Goal: Task Accomplishment & Management: Complete application form

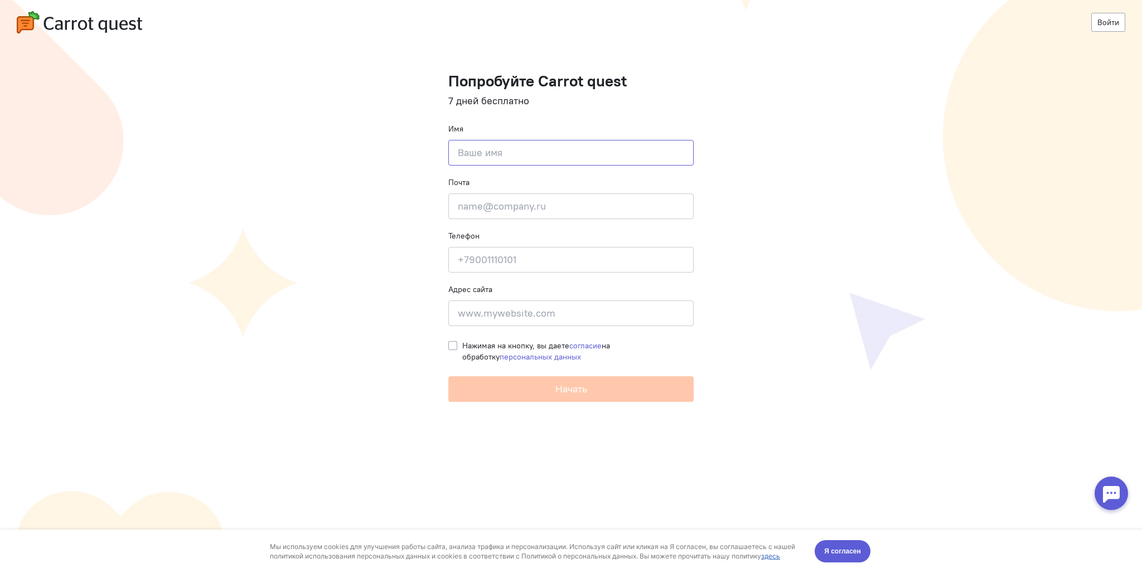
click at [571, 156] on input at bounding box center [570, 153] width 245 height 26
click at [495, 159] on input at bounding box center [570, 153] width 245 height 26
type input "[PERSON_NAME]"
type input "[EMAIL_ADDRESS][DOMAIN_NAME]"
type input "[PHONE_NUMBER]"
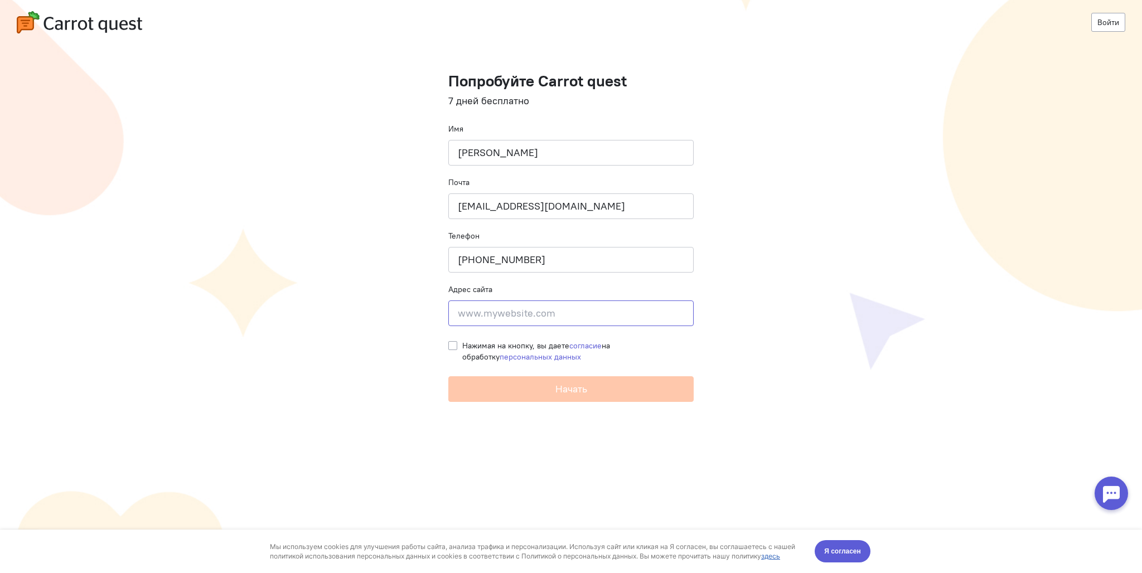
type input "[PERSON_NAME][STREET_ADDRESS]"
click at [462, 342] on label "Нажимая на кнопку, вы даете согласие на обработку персональных данных" at bounding box center [577, 351] width 231 height 22
click at [452, 342] on input "Нажимая на кнопку, вы даете согласие на обработку персональных данных" at bounding box center [452, 345] width 9 height 10
checkbox input "true"
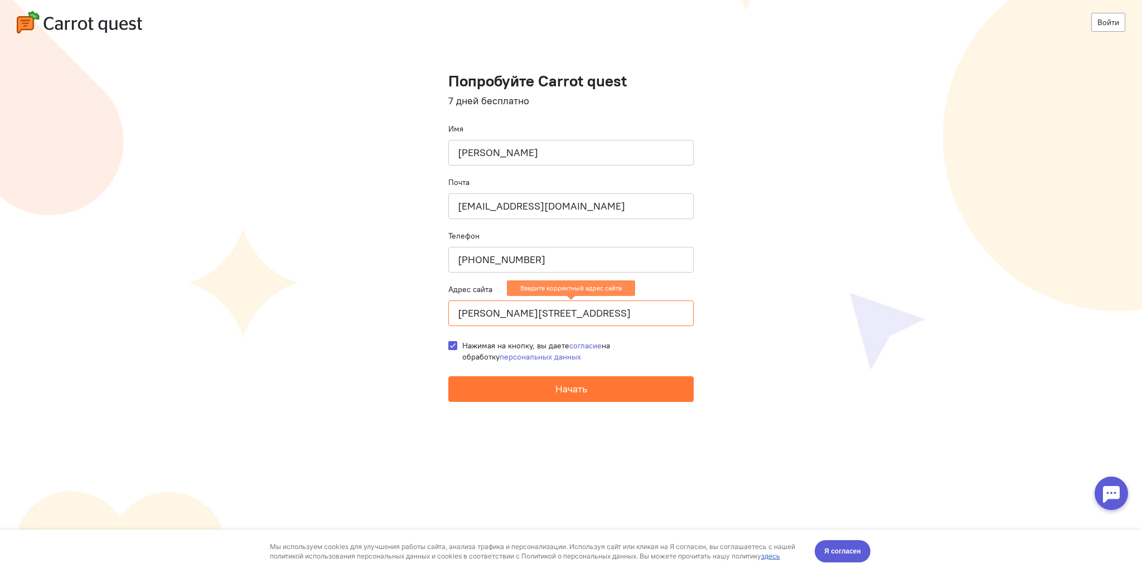
drag, startPoint x: 552, startPoint y: 312, endPoint x: 444, endPoint y: 317, distance: 107.7
click at [444, 317] on cq-registration "Войти Попробуйте Carrot quest 7 дней бесплатно Имя [PERSON_NAME] Почта [EMAIL_A…" at bounding box center [571, 286] width 1142 height 573
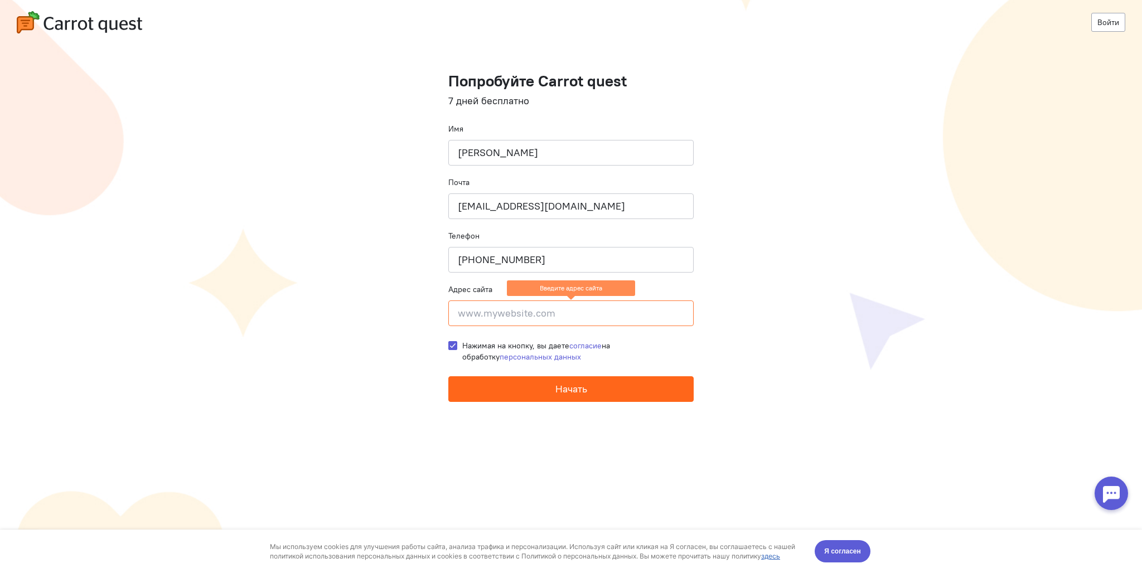
drag, startPoint x: 565, startPoint y: 400, endPoint x: 564, endPoint y: 395, distance: 5.6
click at [564, 400] on button "Начать" at bounding box center [570, 389] width 245 height 26
click at [550, 319] on input at bounding box center [570, 314] width 245 height 26
click at [564, 390] on button "Начать" at bounding box center [570, 389] width 245 height 26
click at [562, 384] on span "Начать" at bounding box center [571, 389] width 32 height 13
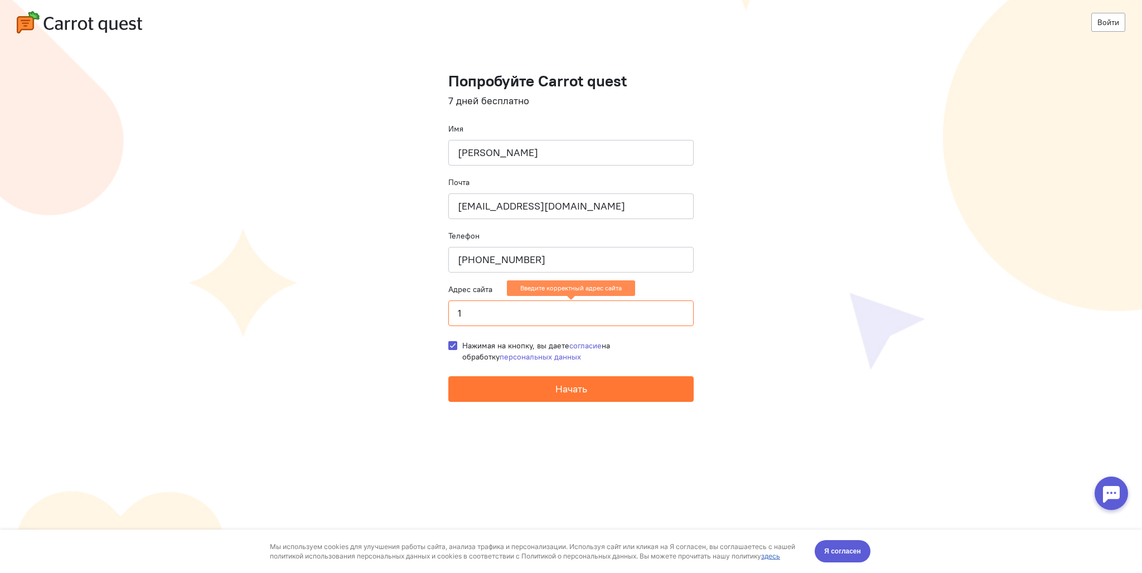
click at [551, 301] on input "1" at bounding box center [570, 314] width 245 height 26
click at [549, 311] on input "1" at bounding box center [570, 314] width 245 height 26
type input "[DOMAIN_NAME]"
click at [448, 376] on button "Начать" at bounding box center [570, 389] width 245 height 26
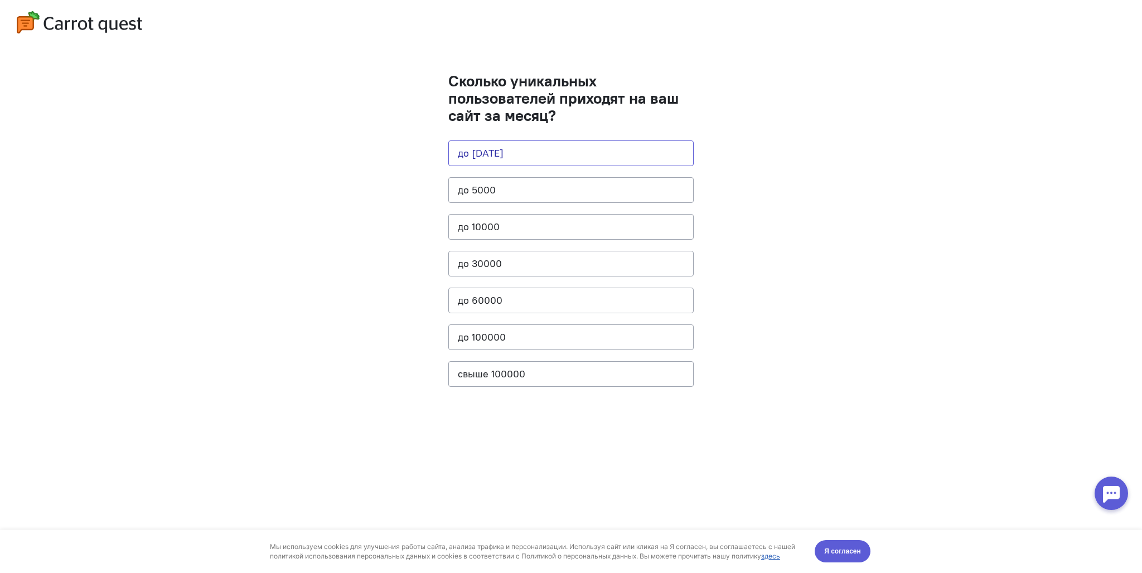
click at [487, 154] on button "до [DATE]" at bounding box center [570, 154] width 245 height 26
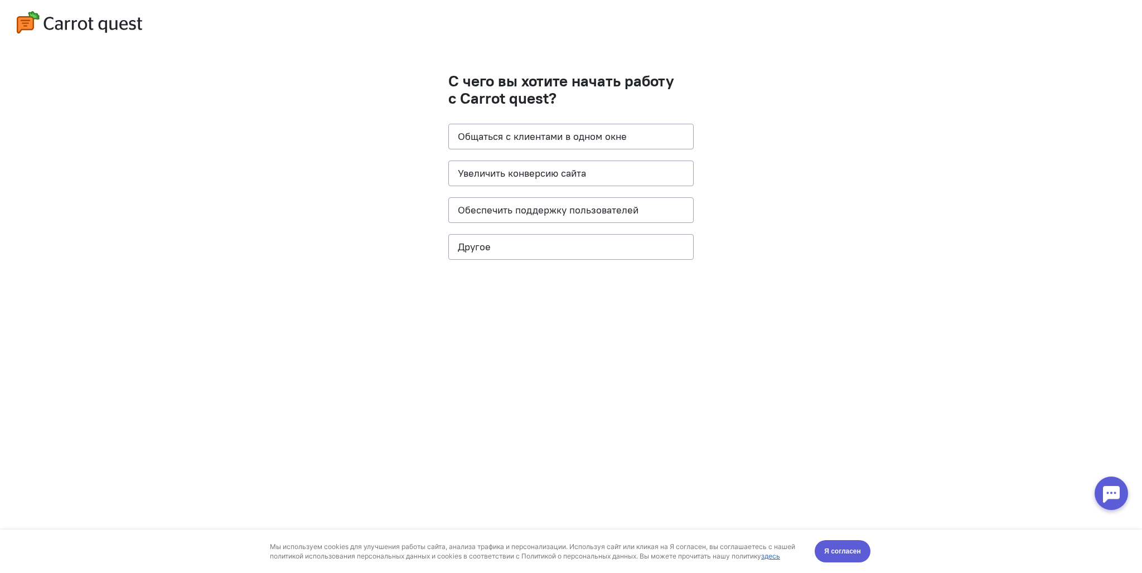
click at [586, 190] on cq-question "С чего вы хотите начать работу с Carrot quest? Общаться с клиентами в одном окн…" at bounding box center [570, 171] width 245 height 199
click at [522, 250] on button "Другое" at bounding box center [570, 247] width 245 height 26
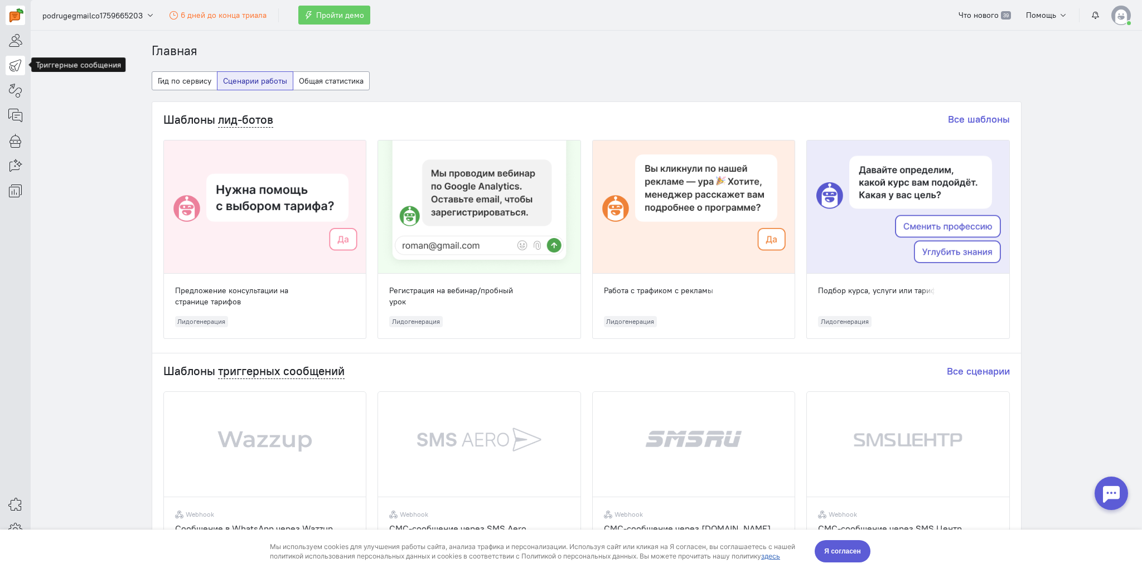
click at [16, 64] on icon at bounding box center [15, 65] width 14 height 13
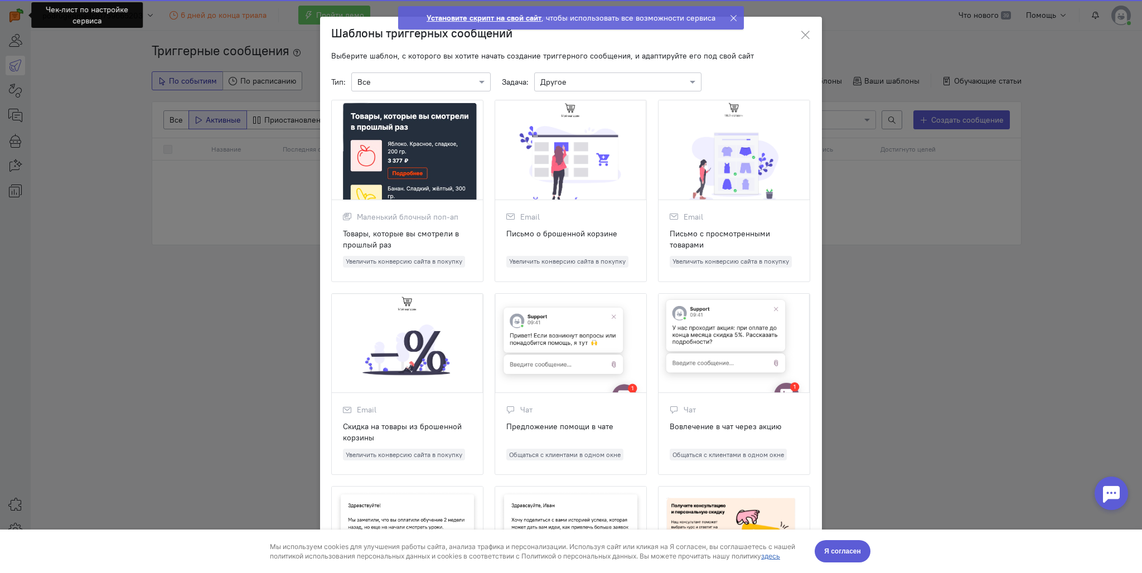
click at [16, 89] on ngb-modal-window "Шаблоны триггерных сообщений Выберите шаблон, с которого вы хотите начать созда…" at bounding box center [571, 286] width 1142 height 573
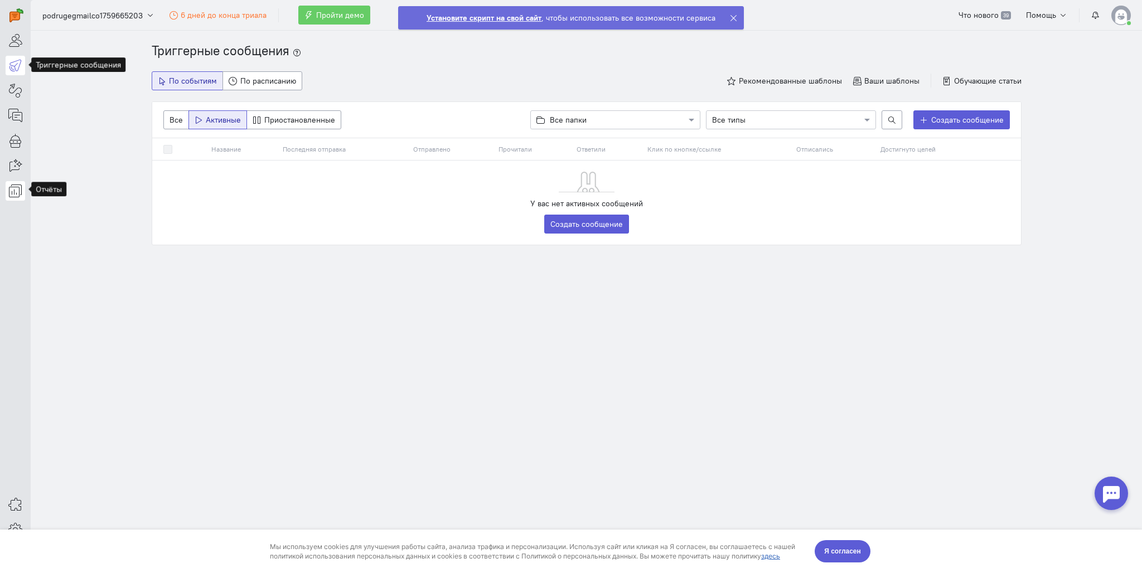
click at [15, 190] on icon at bounding box center [15, 190] width 14 height 13
click at [105, 210] on link "Отчёт по событиям" at bounding box center [94, 209] width 126 height 18
